Goal: Task Accomplishment & Management: Manage account settings

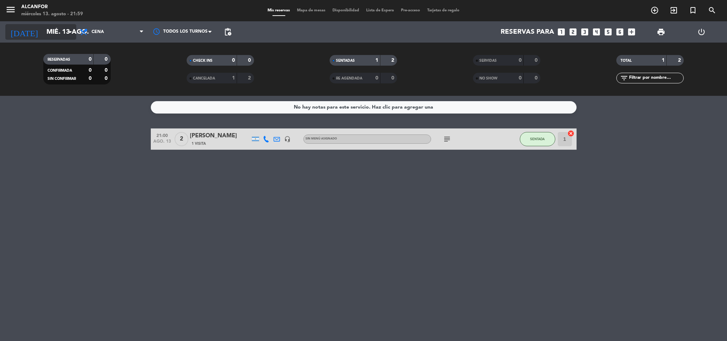
click at [46, 38] on div "[DATE] [DATE] arrow_drop_down" at bounding box center [40, 31] width 71 height 21
click at [59, 36] on input "mié. 13 ago." at bounding box center [86, 31] width 86 height 15
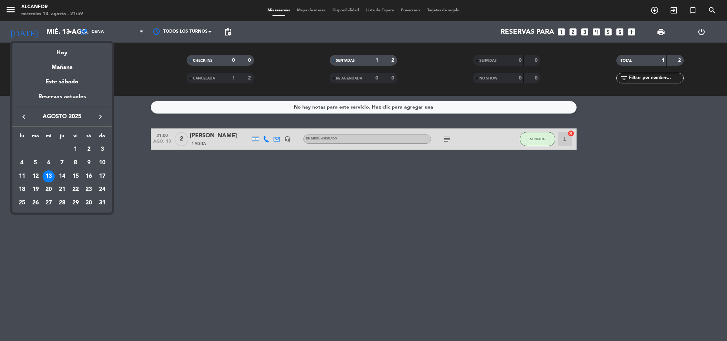
click at [62, 178] on div "14" at bounding box center [62, 176] width 12 height 12
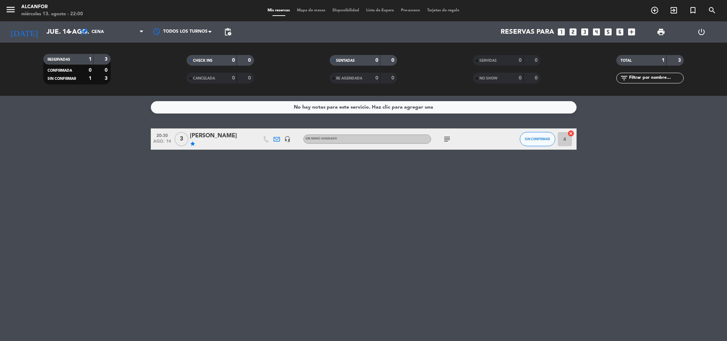
click at [445, 141] on icon "subject" at bounding box center [447, 139] width 9 height 9
click at [64, 37] on div "[DATE] [DATE] arrow_drop_down" at bounding box center [40, 31] width 71 height 21
click at [64, 37] on input "jue. 14 ago." at bounding box center [86, 31] width 86 height 15
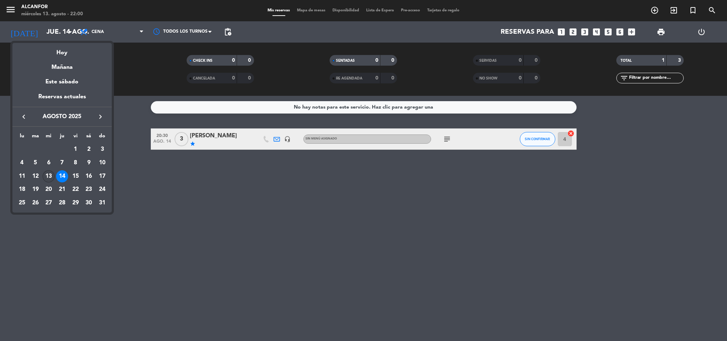
click at [51, 170] on td "13" at bounding box center [48, 176] width 13 height 13
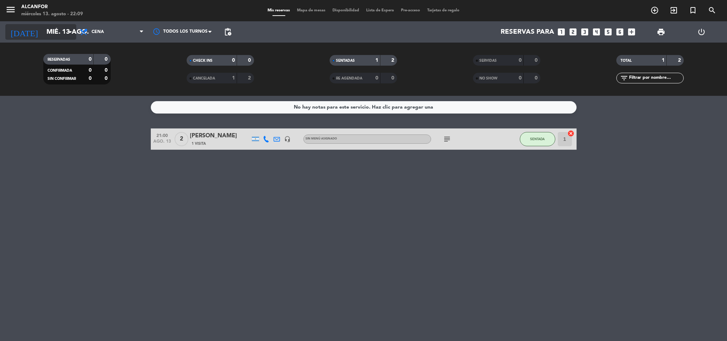
click at [66, 35] on icon "arrow_drop_down" at bounding box center [70, 32] width 9 height 9
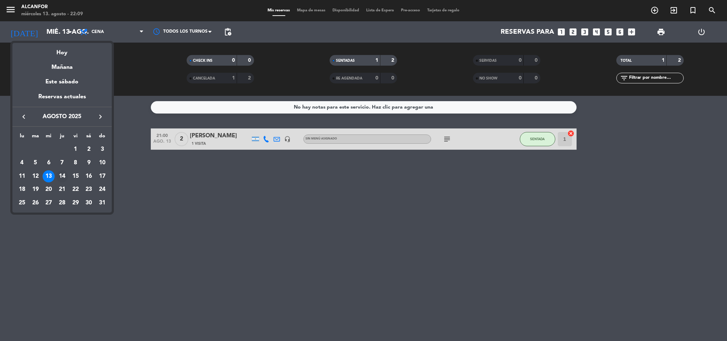
click at [60, 176] on div "14" at bounding box center [62, 176] width 12 height 12
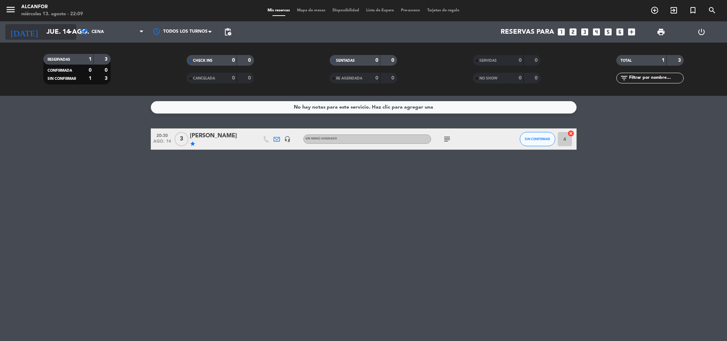
click at [43, 26] on input "jue. 14 ago." at bounding box center [86, 31] width 86 height 15
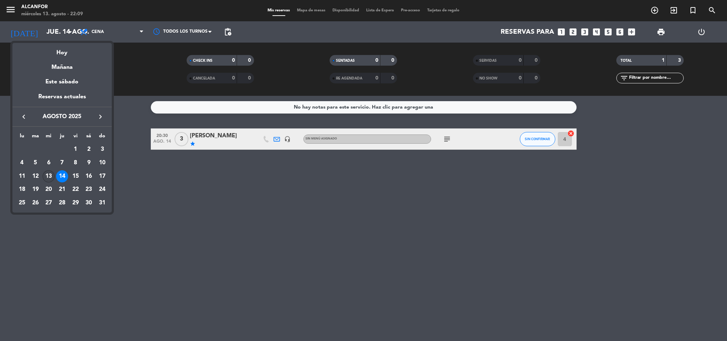
click at [44, 174] on div "13" at bounding box center [49, 176] width 12 height 12
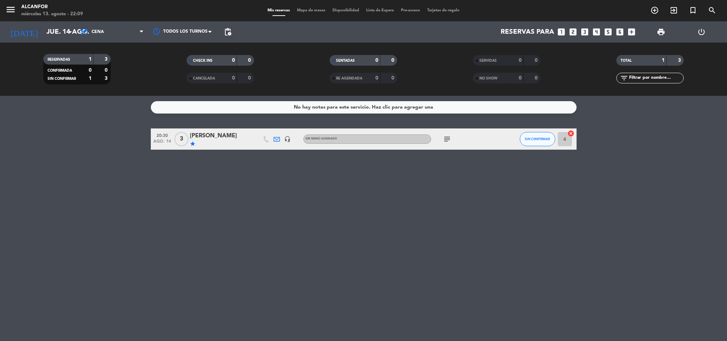
type input "mié. 13 ago."
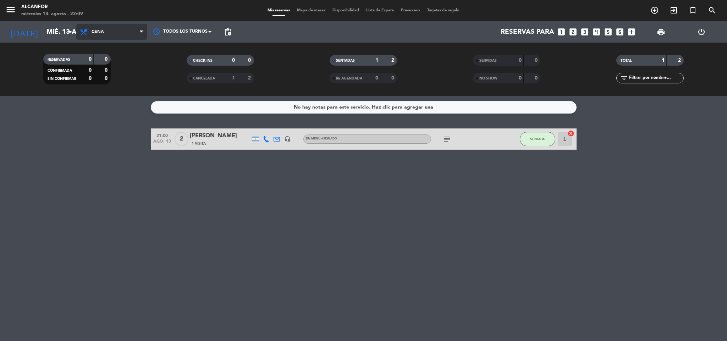
click at [88, 29] on icon at bounding box center [85, 32] width 10 height 9
click at [231, 36] on span "pending_actions" at bounding box center [228, 32] width 14 height 14
click at [228, 35] on span "pending_actions" at bounding box center [228, 32] width 9 height 9
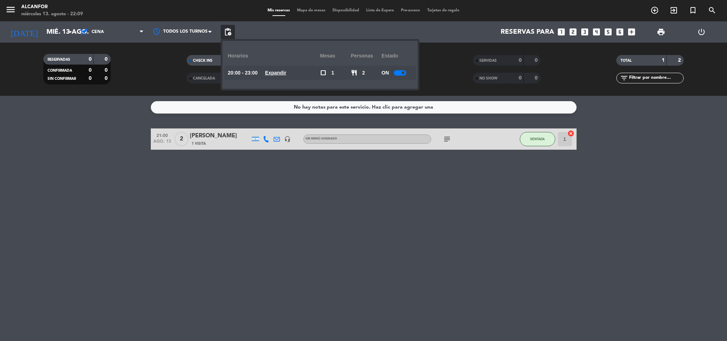
click at [280, 71] on u "Expandir" at bounding box center [275, 73] width 21 height 6
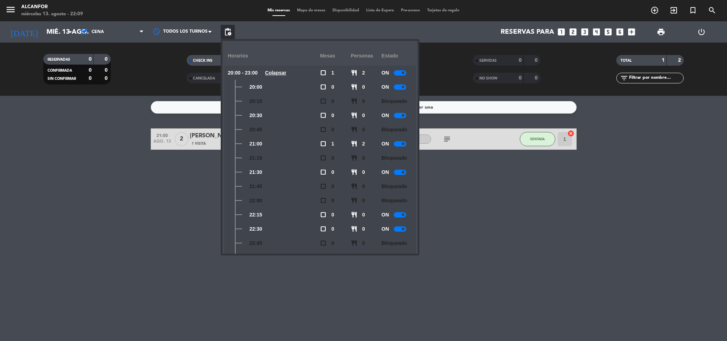
click at [401, 226] on div at bounding box center [400, 228] width 12 height 5
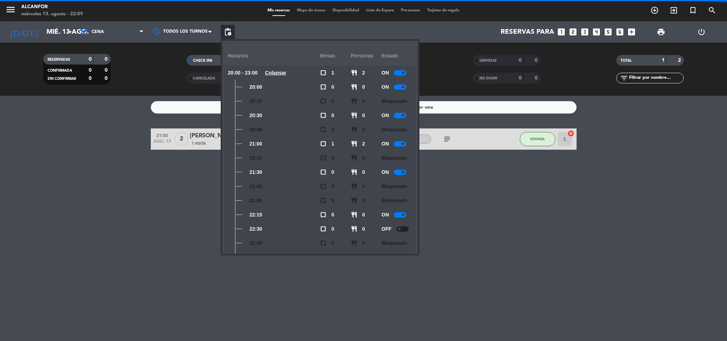
click at [399, 213] on div at bounding box center [400, 214] width 12 height 5
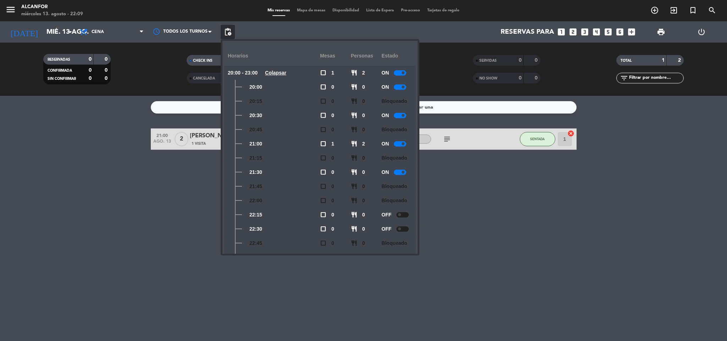
click at [155, 178] on div "No hay notas para este servicio. Haz clic para agregar una 21:00 [DATE] 2 [PERS…" at bounding box center [363, 218] width 727 height 245
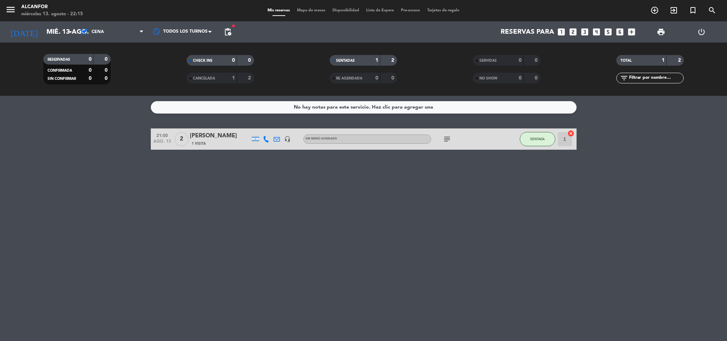
click at [304, 246] on div "No hay notas para este servicio. Haz clic para agregar una 21:00 [DATE] 2 [PERS…" at bounding box center [363, 218] width 727 height 245
